Goal: Entertainment & Leisure: Consume media (video, audio)

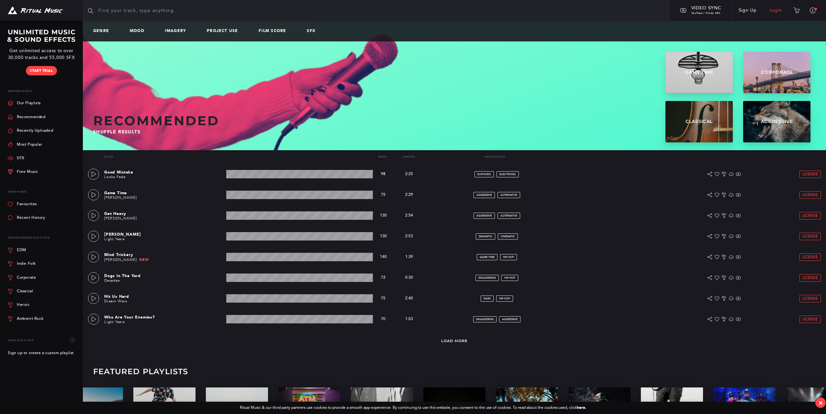
click at [778, 10] on link "Login" at bounding box center [776, 10] width 26 height 18
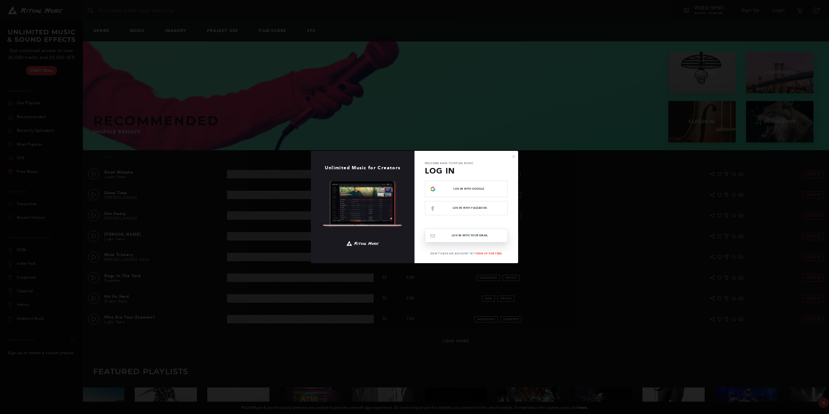
click at [477, 238] on button "Log In with your email" at bounding box center [466, 236] width 83 height 14
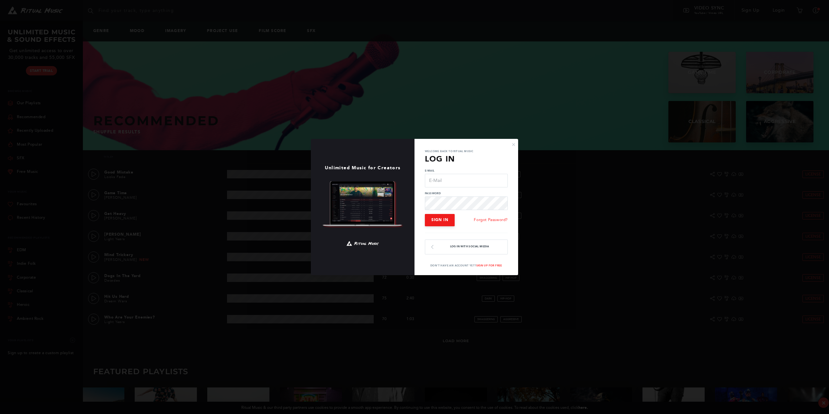
type input "[EMAIL_ADDRESS][DOMAIN_NAME]"
click at [446, 219] on span "Sign In" at bounding box center [439, 220] width 17 height 5
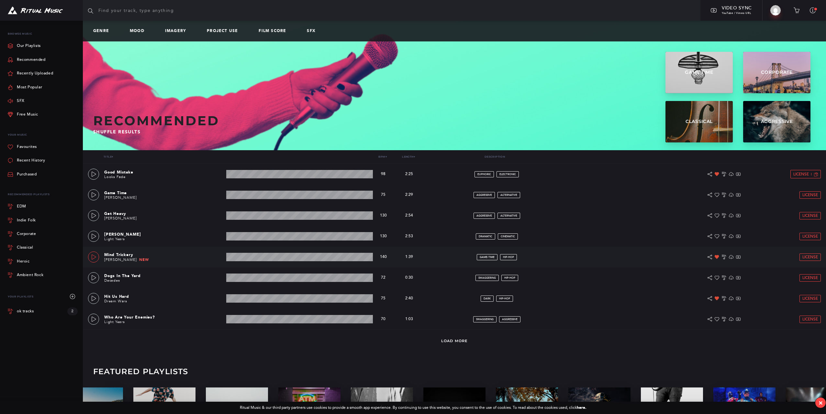
click at [94, 257] on icon at bounding box center [93, 256] width 5 height 5
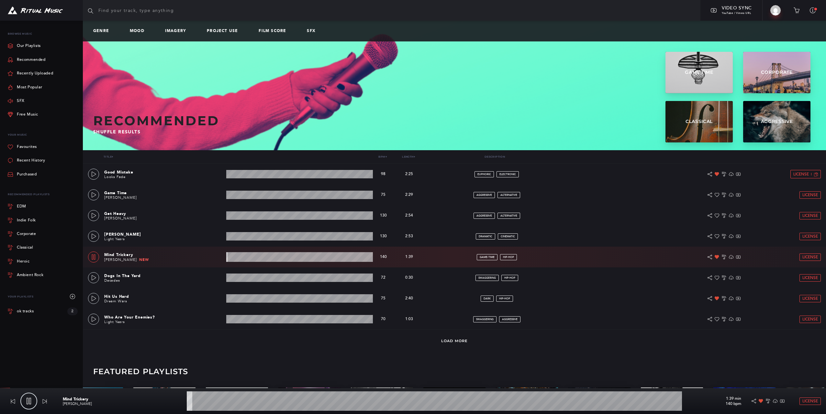
click at [94, 257] on icon at bounding box center [93, 256] width 5 height 5
click at [36, 158] on link "Recent History" at bounding box center [26, 161] width 37 height 14
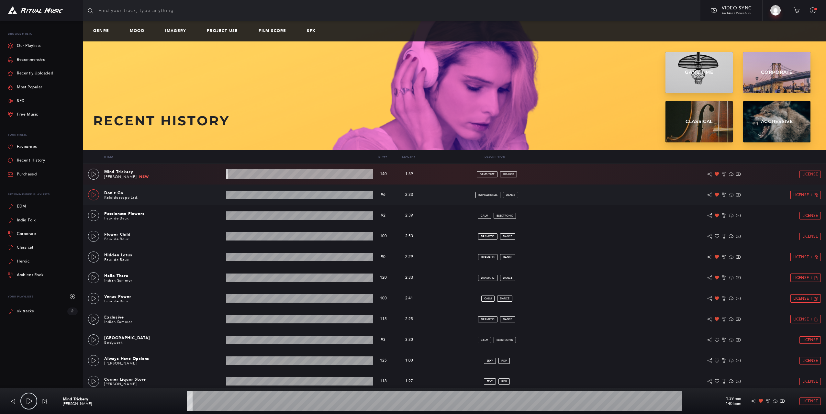
click at [92, 194] on icon at bounding box center [93, 194] width 5 height 5
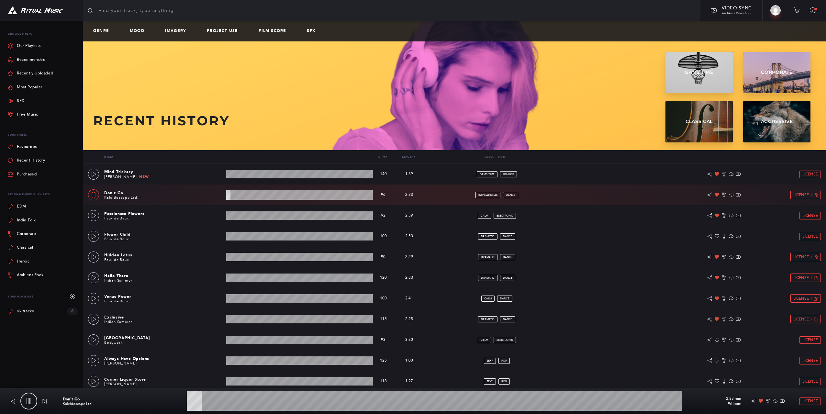
click at [92, 194] on icon at bounding box center [93, 194] width 5 height 5
click at [92, 339] on icon at bounding box center [93, 339] width 5 height 5
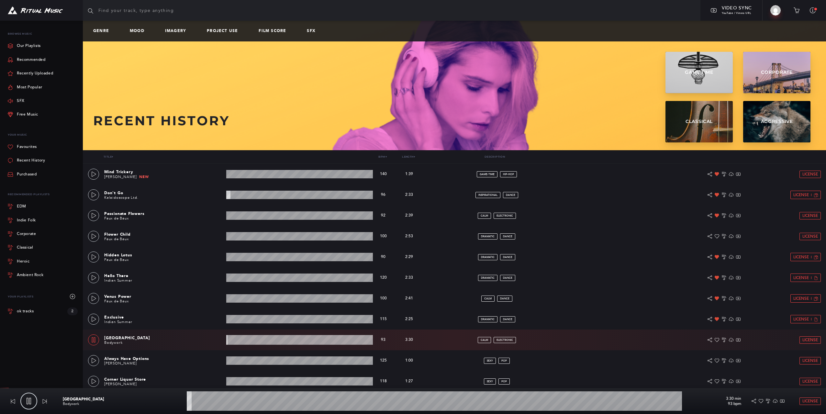
click at [94, 338] on icon at bounding box center [93, 339] width 5 height 5
type input "1.13"
